Goal: Book appointment/travel/reservation

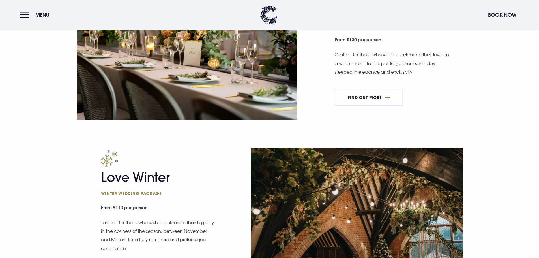
scroll to position [876, 0]
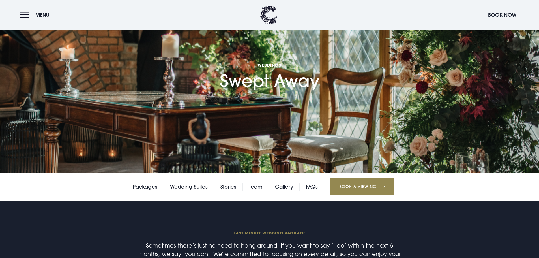
scroll to position [311, 0]
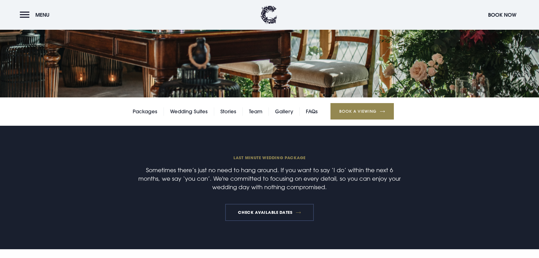
click at [257, 204] on link "Check available dates" at bounding box center [269, 212] width 88 height 17
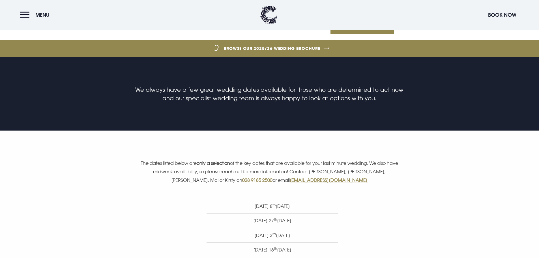
scroll to position [311, 0]
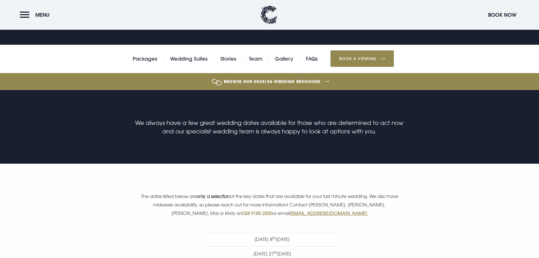
scroll to position [254, 0]
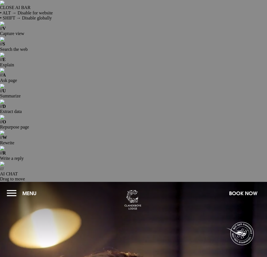
click at [13, 187] on button "Menu" at bounding box center [23, 193] width 33 height 12
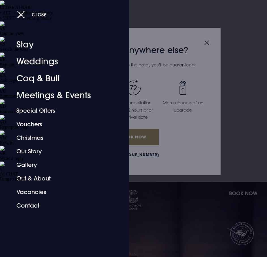
click at [21, 9] on button "Close" at bounding box center [31, 15] width 29 height 12
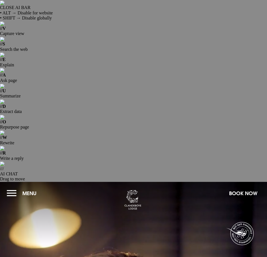
click at [15, 187] on button "Menu" at bounding box center [23, 193] width 33 height 12
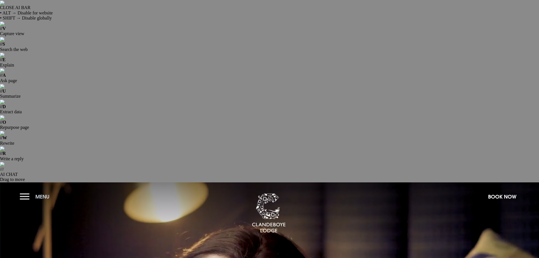
click at [27, 190] on button "Menu" at bounding box center [36, 196] width 33 height 12
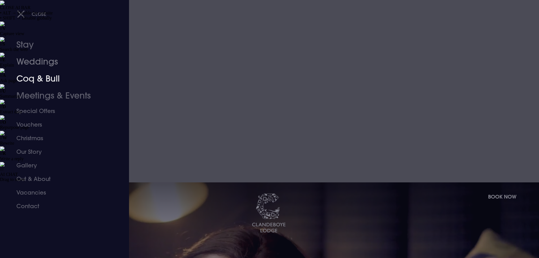
click at [34, 61] on link "Weddings" at bounding box center [60, 61] width 89 height 17
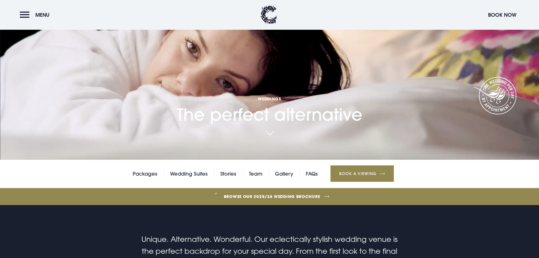
scroll to position [170, 0]
